Goal: Check status: Check status

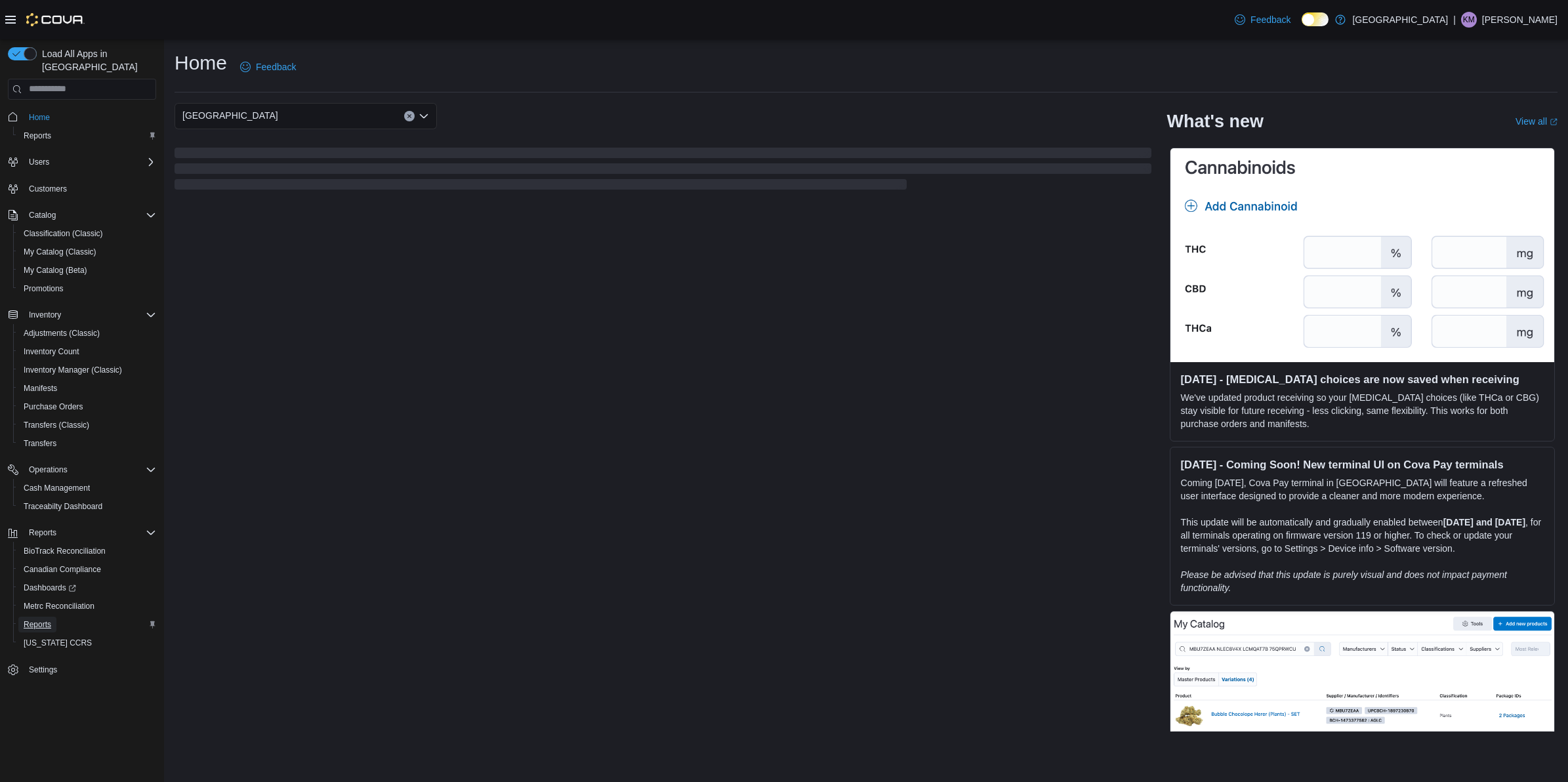
click at [37, 619] on span "Reports" at bounding box center [37, 624] width 28 height 11
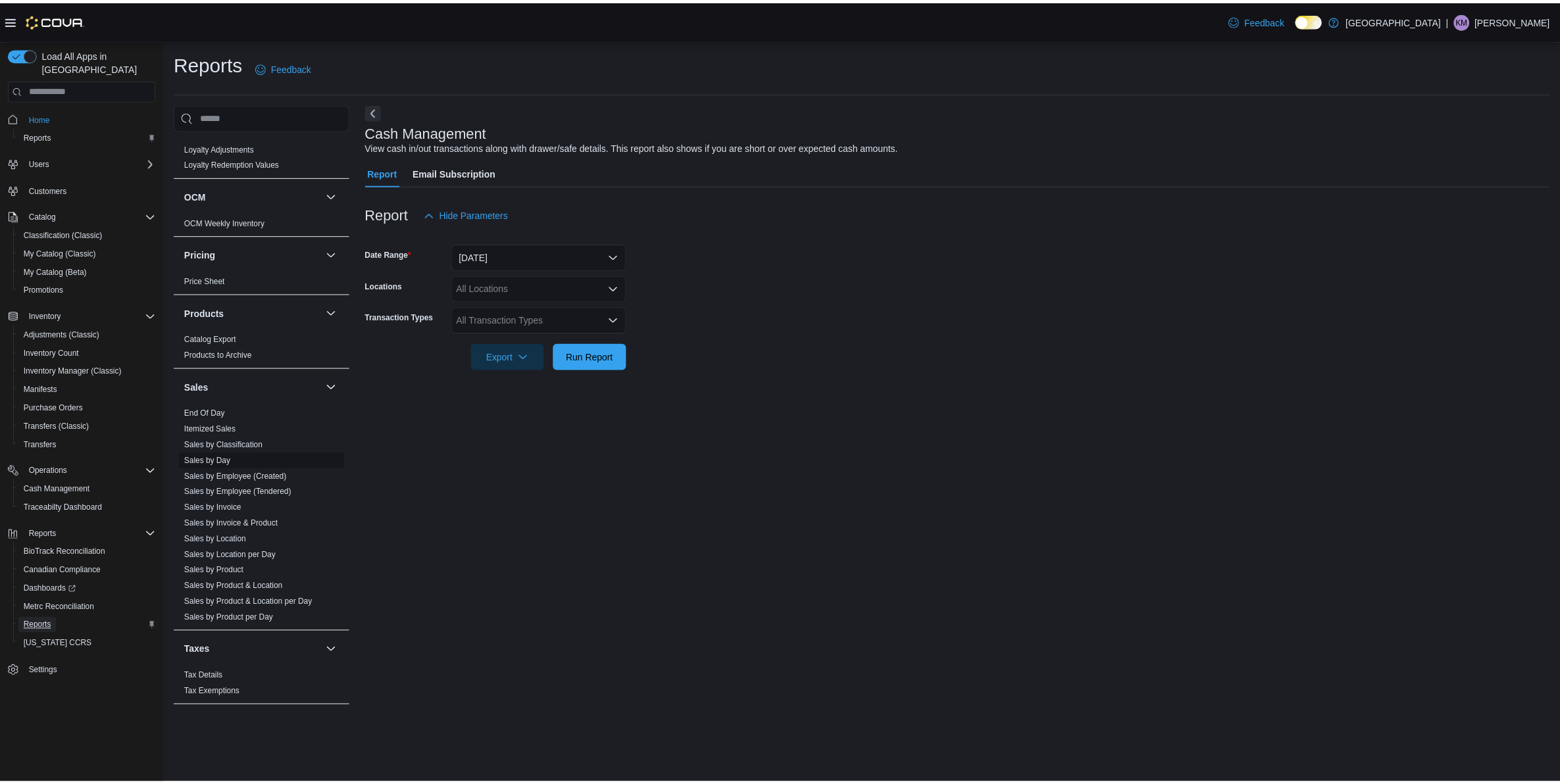
scroll to position [739, 0]
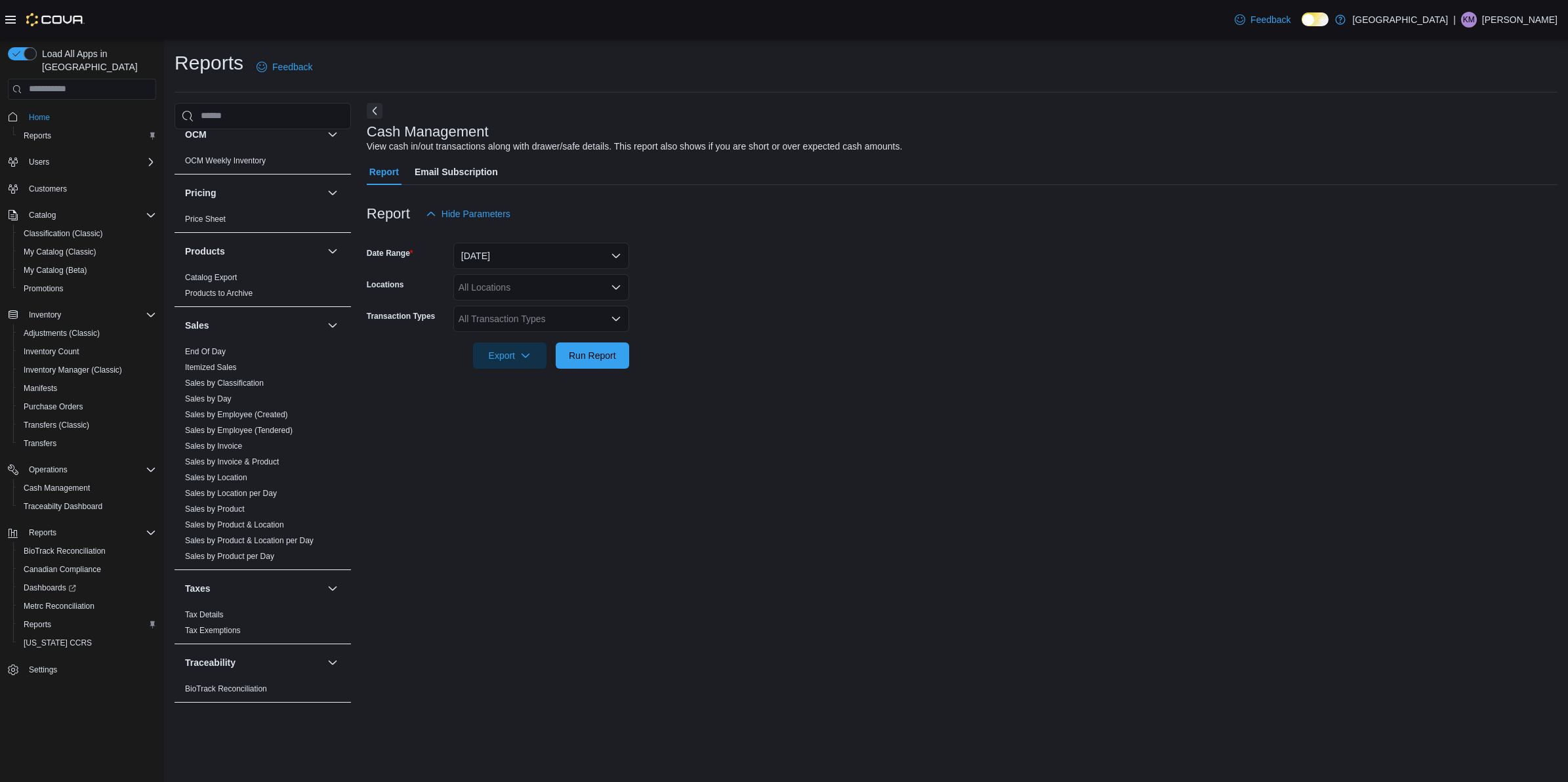
drag, startPoint x: 225, startPoint y: 349, endPoint x: 832, endPoint y: 307, distance: 608.5
click at [225, 349] on link "End Of Day" at bounding box center [205, 351] width 41 height 9
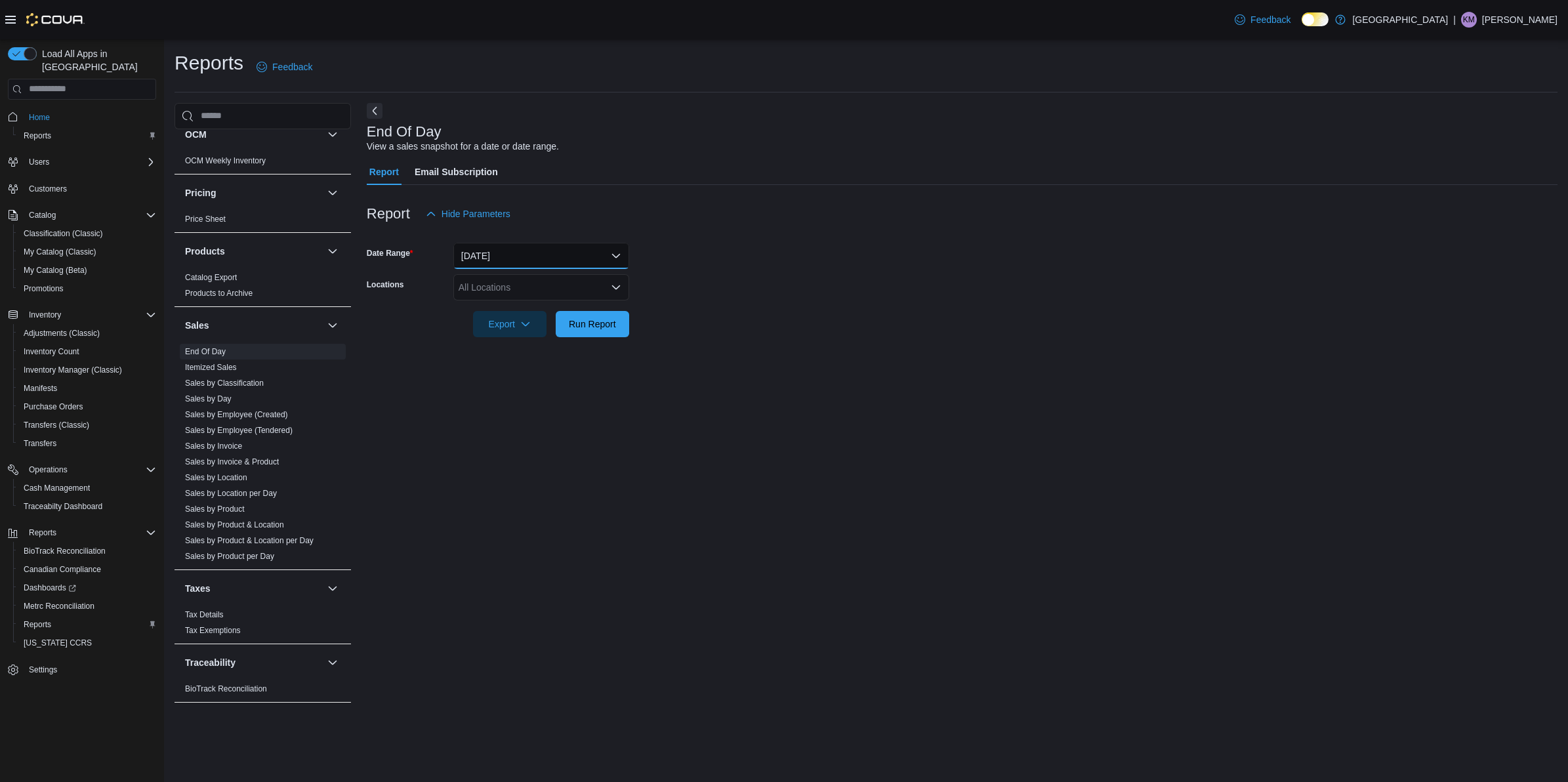
click at [494, 259] on button "Today" at bounding box center [542, 256] width 176 height 26
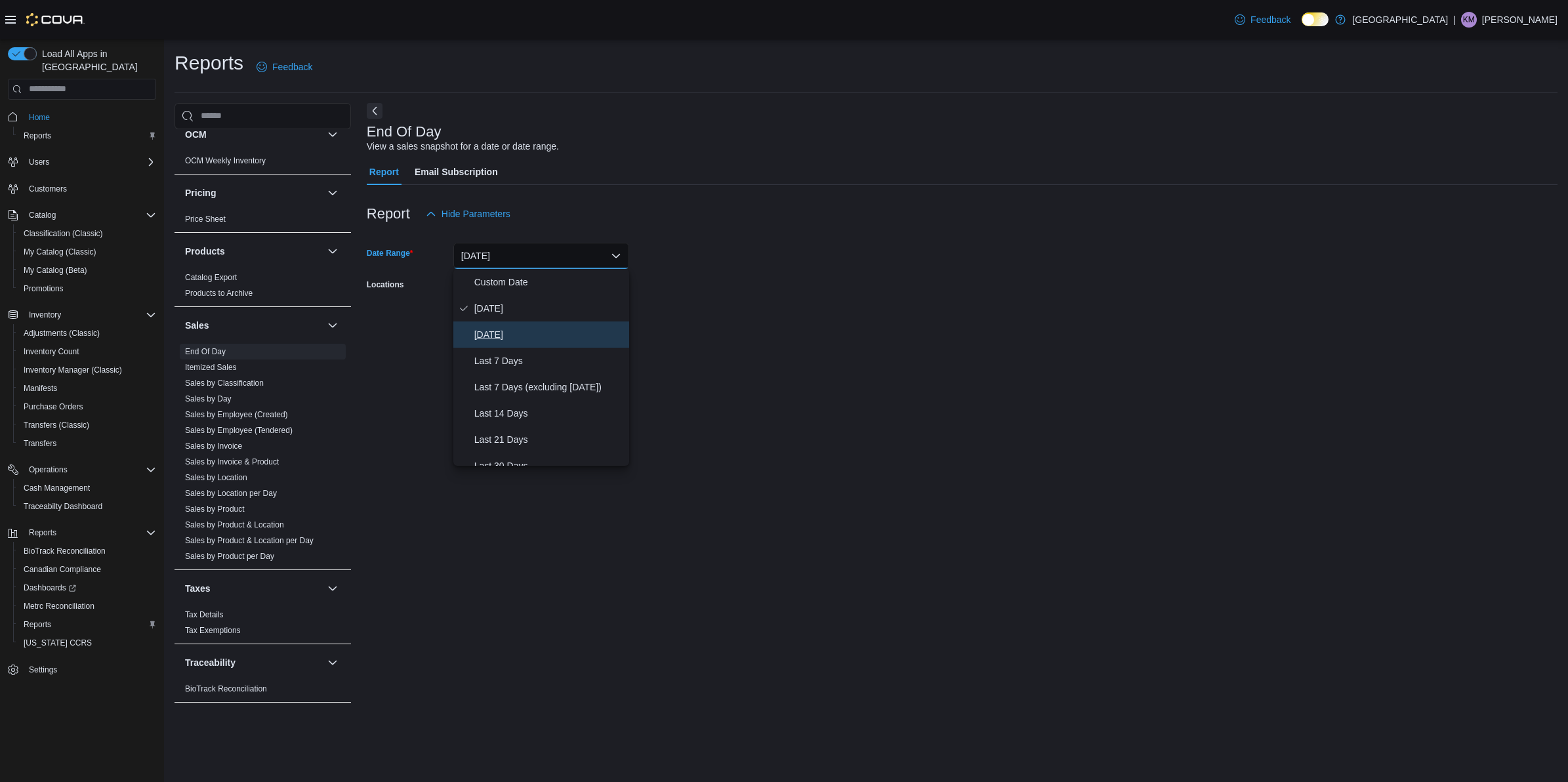
click at [491, 327] on span "Yesterday" at bounding box center [549, 334] width 149 height 16
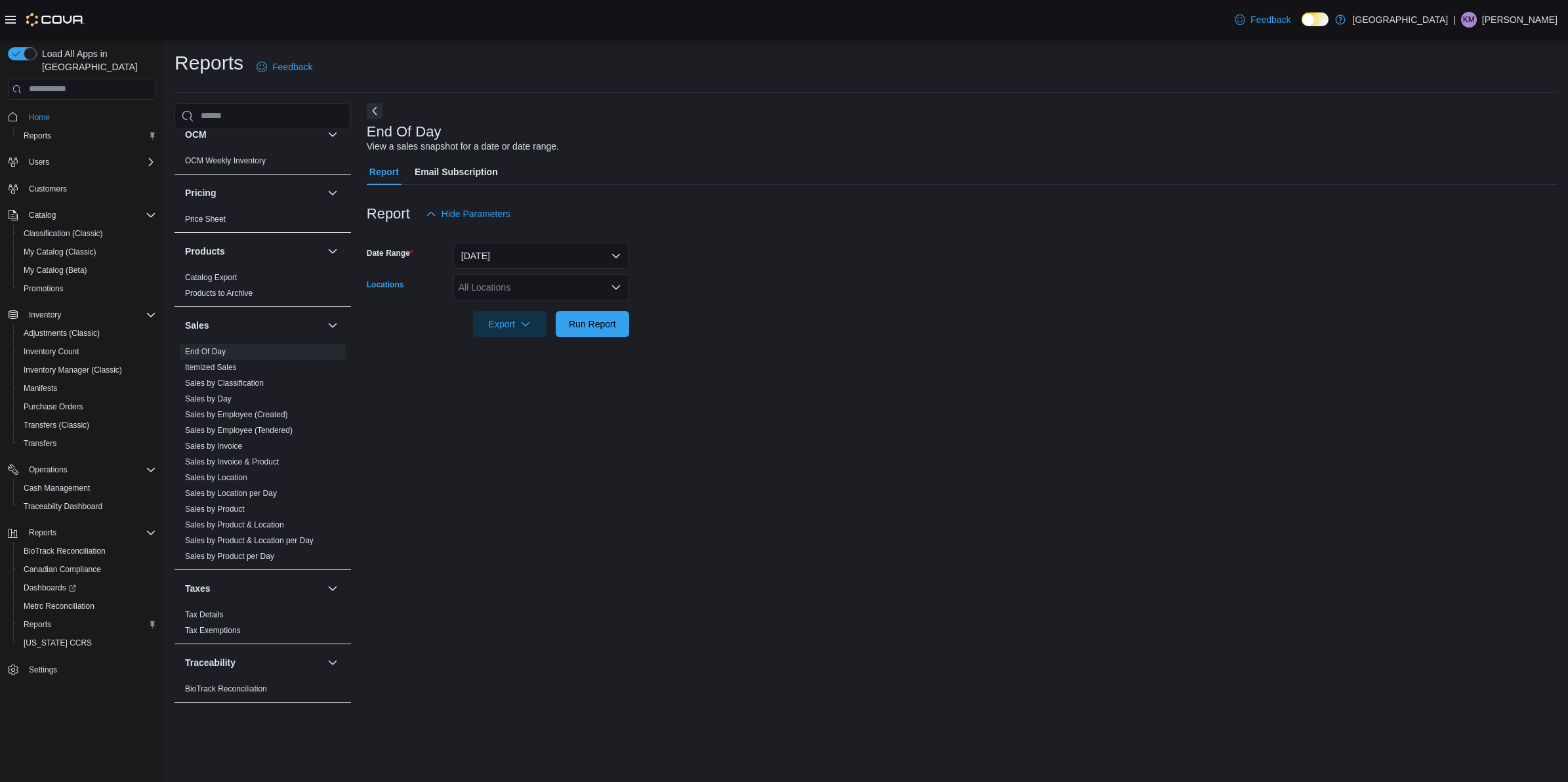
click at [506, 287] on div "All Locations" at bounding box center [542, 287] width 176 height 26
click at [542, 332] on span "Classen - 1217 N. Classen Blvd" at bounding box center [606, 328] width 250 height 13
click at [749, 297] on form "Date Range Yesterday Locations Classen - 1217 N. Classen Blvd Export Run Report" at bounding box center [962, 282] width 1191 height 110
click at [594, 325] on span "Run Report" at bounding box center [593, 324] width 47 height 13
